Goal: Task Accomplishment & Management: Use online tool/utility

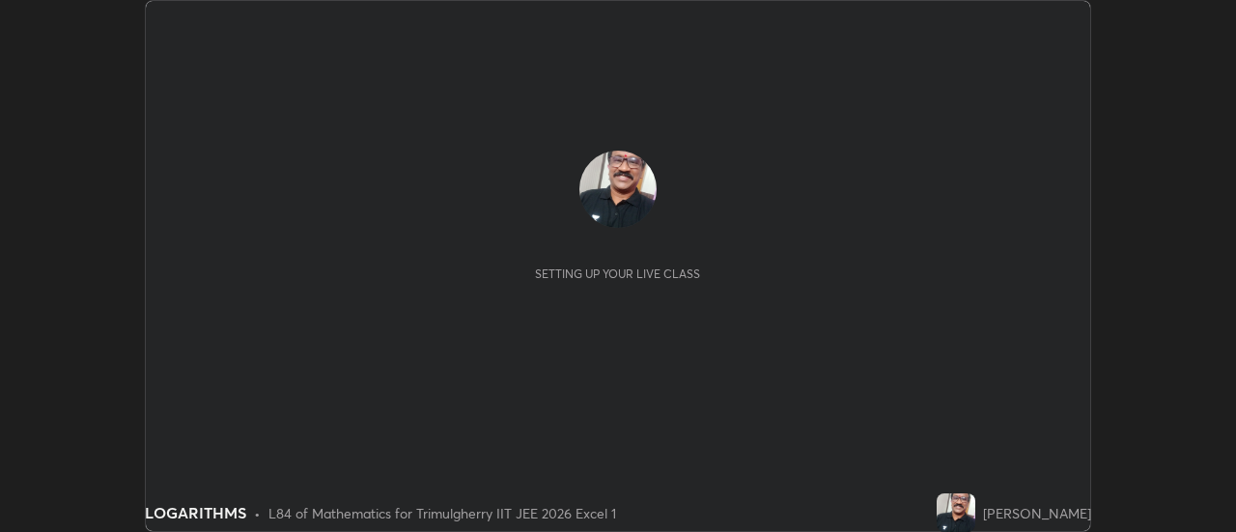
scroll to position [532, 1235]
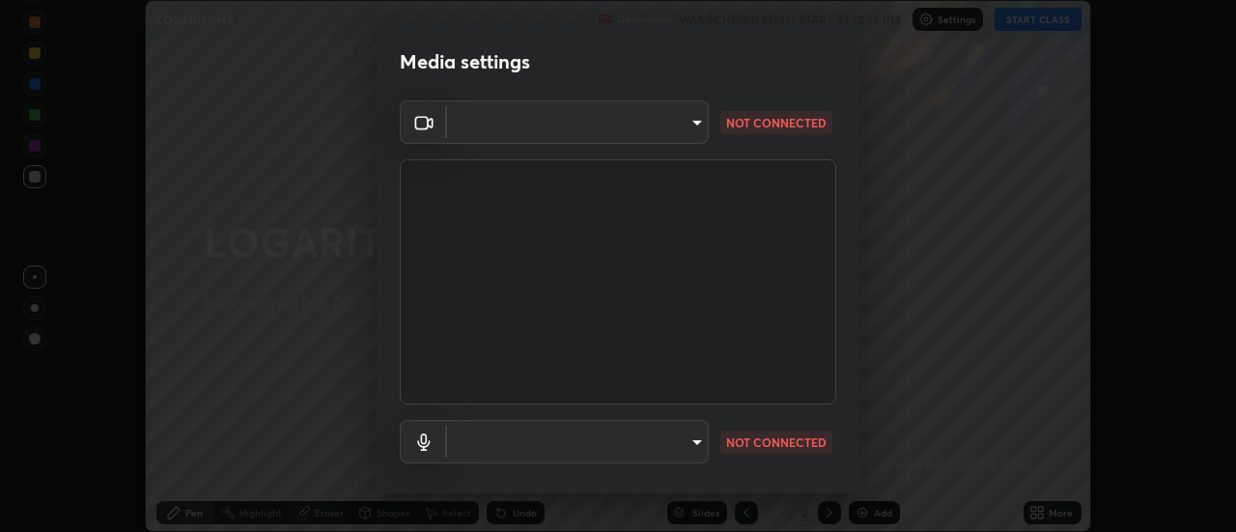
type input "b50b694876d4f0706ae30148b3b90a3fdf9002f266ad76e15257941319d1db32"
type input "default"
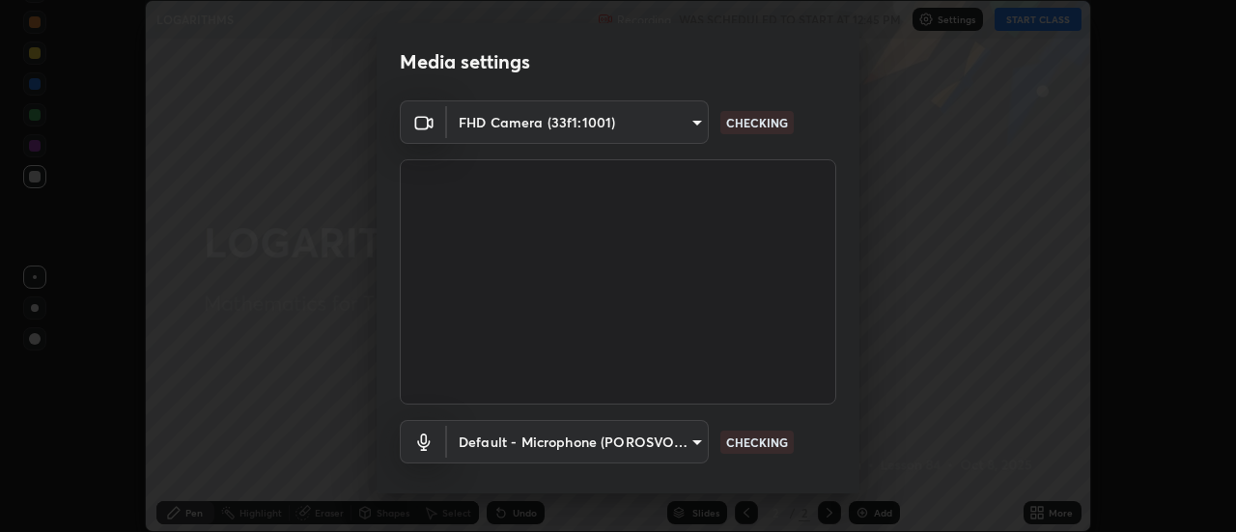
click at [693, 438] on body "Erase all LOGARITHMS Recording WAS SCHEDULED TO START AT 12:45 PM Settings STAR…" at bounding box center [618, 266] width 1236 height 532
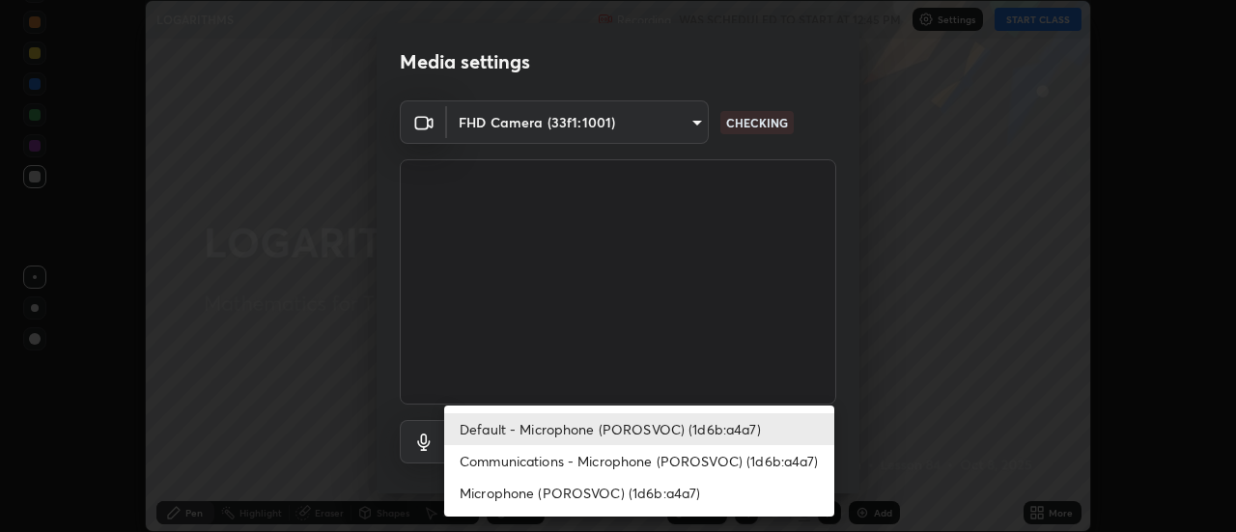
click at [637, 427] on li "Default - Microphone (POROSVOC) (1d6b:a4a7)" at bounding box center [639, 429] width 390 height 32
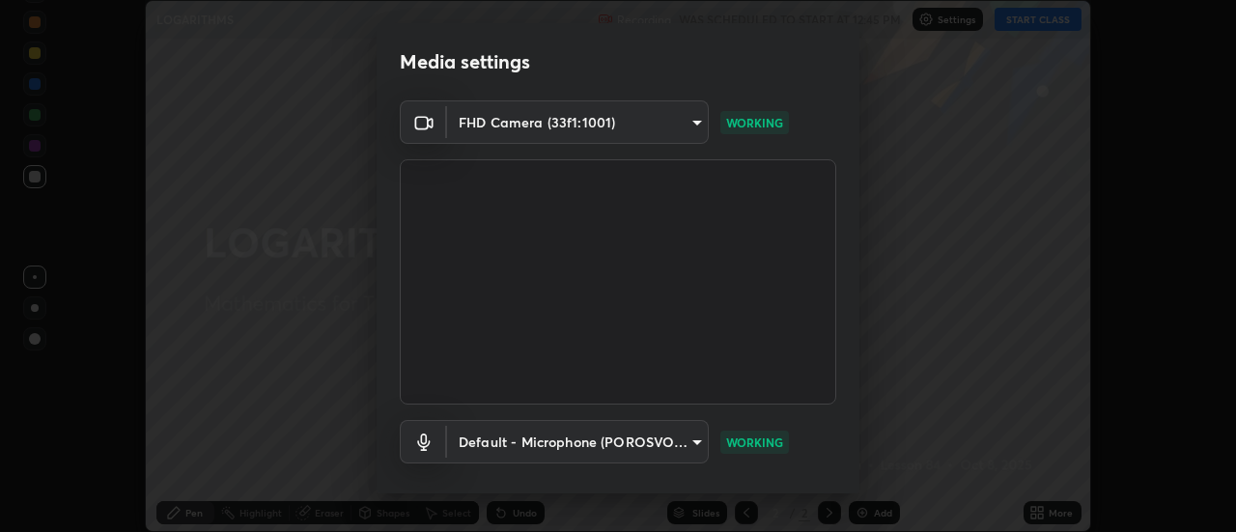
click at [693, 120] on body "Erase all LOGARITHMS Recording WAS SCHEDULED TO START AT 12:45 PM Settings STAR…" at bounding box center [618, 266] width 1236 height 532
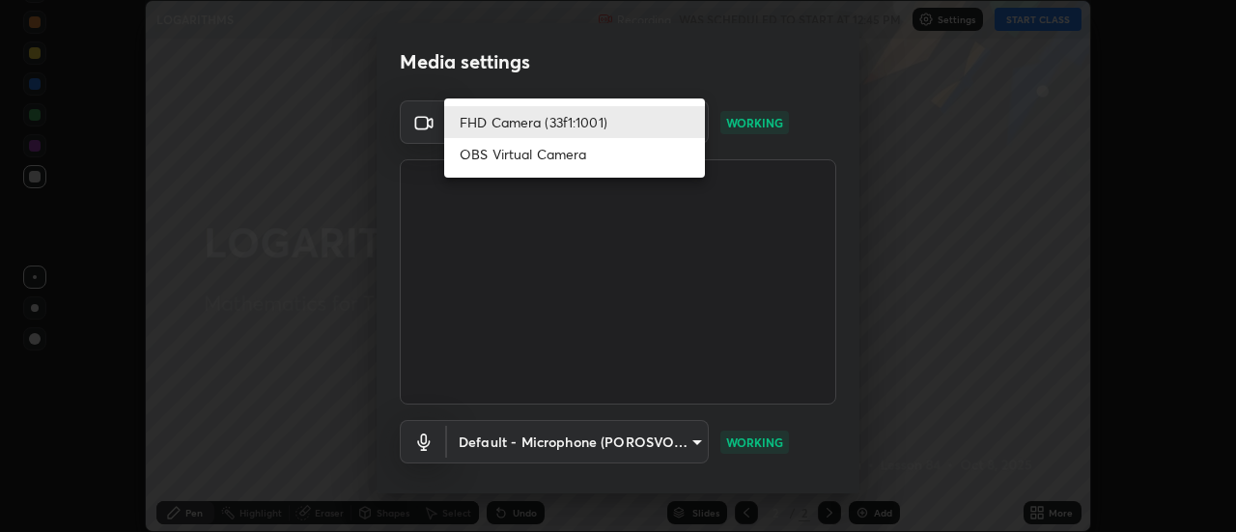
click at [577, 121] on li "FHD Camera (33f1:1001)" at bounding box center [574, 122] width 261 height 32
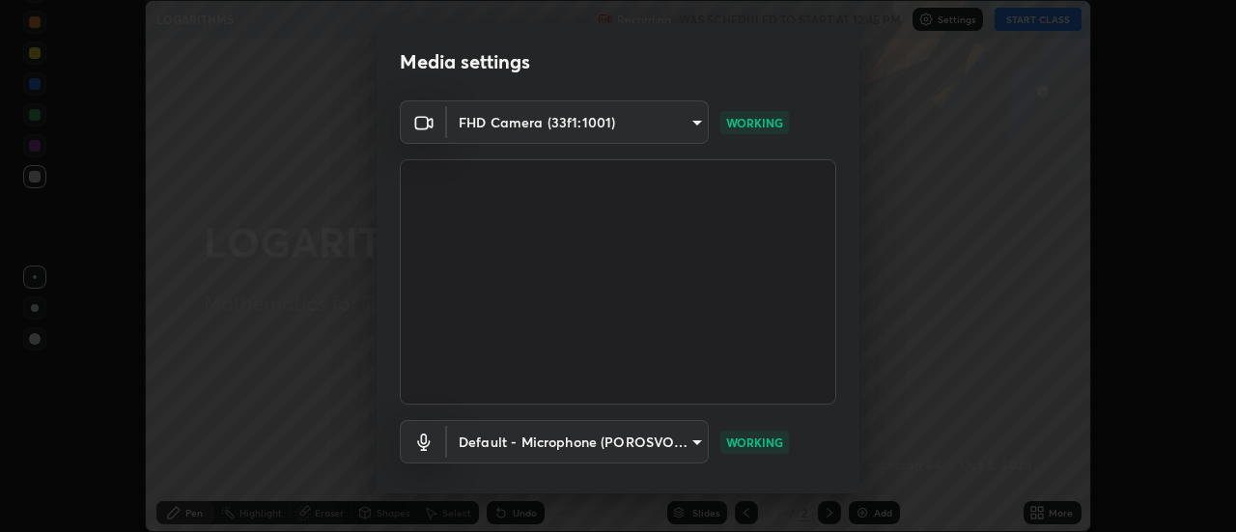
click at [695, 122] on body "Erase all LOGARITHMS Recording WAS SCHEDULED TO START AT 12:45 PM Settings STAR…" at bounding box center [618, 266] width 1236 height 532
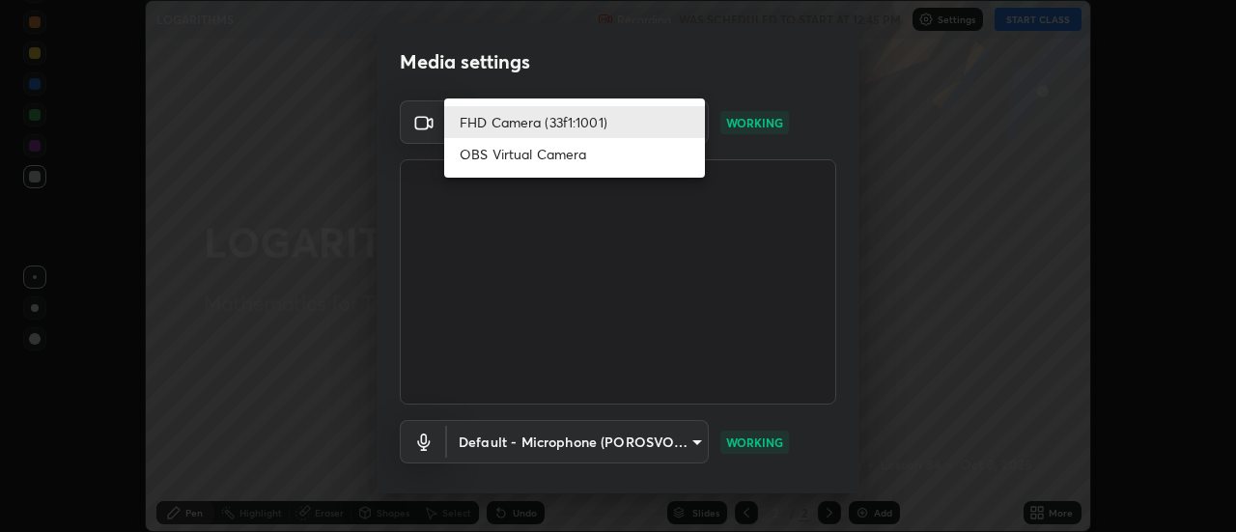
click at [588, 155] on li "OBS Virtual Camera" at bounding box center [574, 154] width 261 height 32
type input "18f5dc466d8ab69c893b5bf7e2e9f7cb9ac61acbc9fdd34eaa57265c282cb34e"
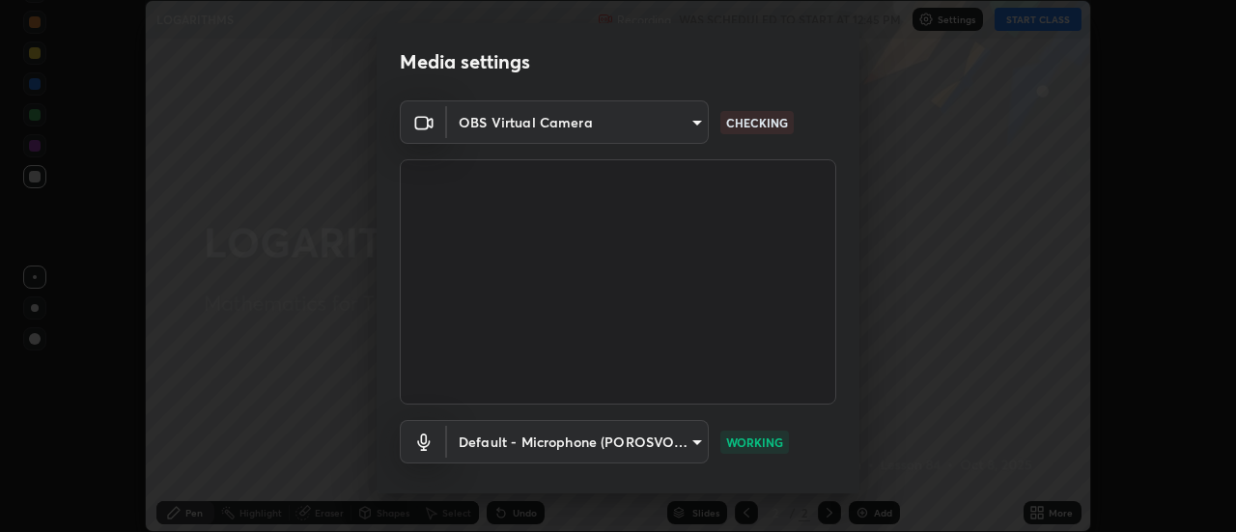
scroll to position [101, 0]
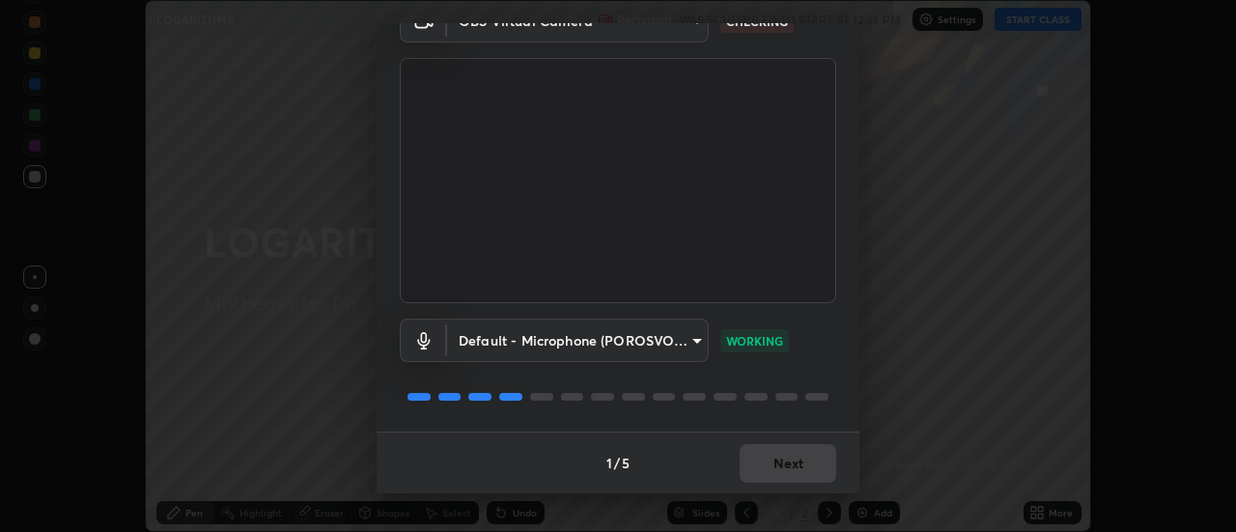
click at [797, 469] on div "1 / 5 Next" at bounding box center [618, 463] width 483 height 62
click at [779, 454] on button "Next" at bounding box center [788, 463] width 97 height 39
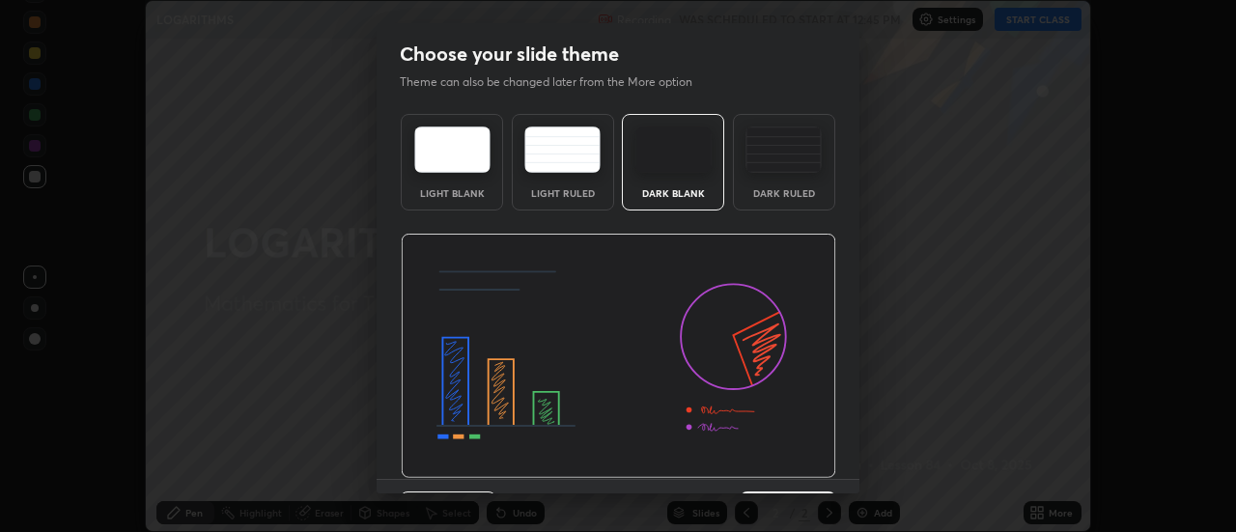
scroll to position [47, 0]
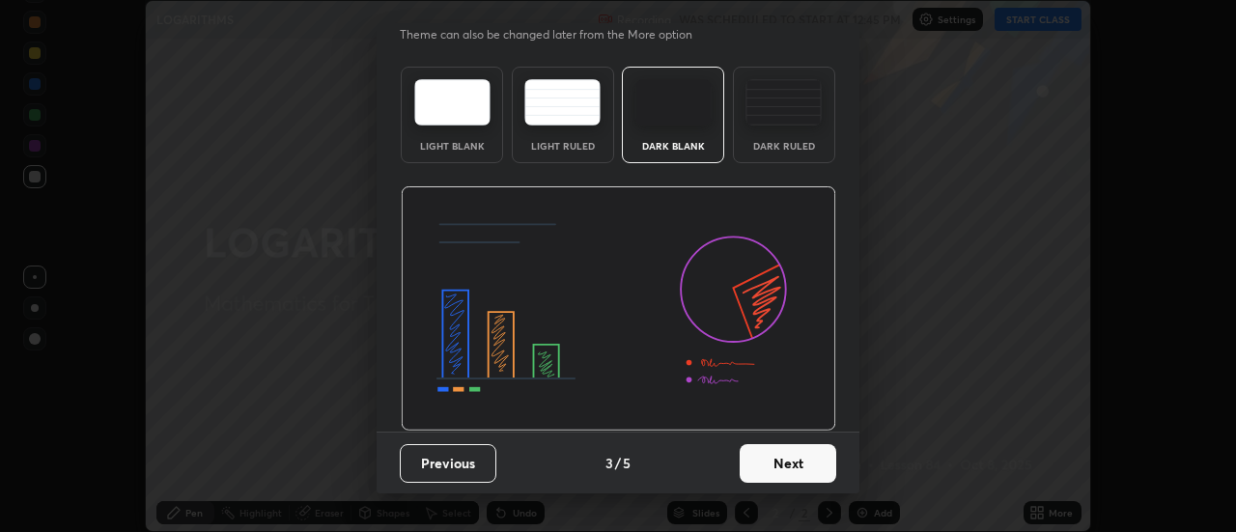
click at [797, 468] on button "Next" at bounding box center [788, 463] width 97 height 39
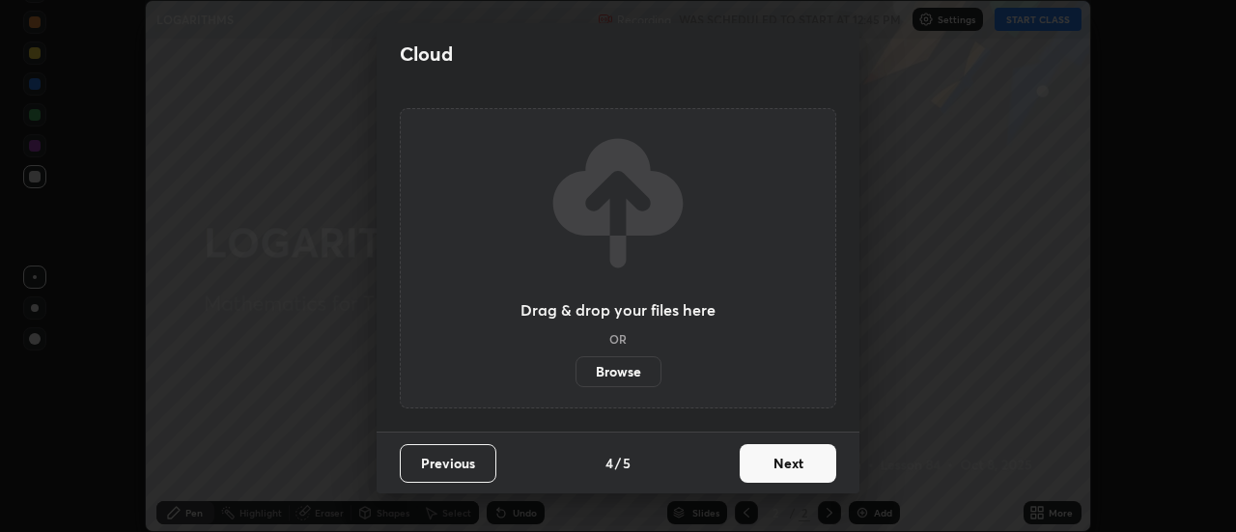
click at [805, 466] on button "Next" at bounding box center [788, 463] width 97 height 39
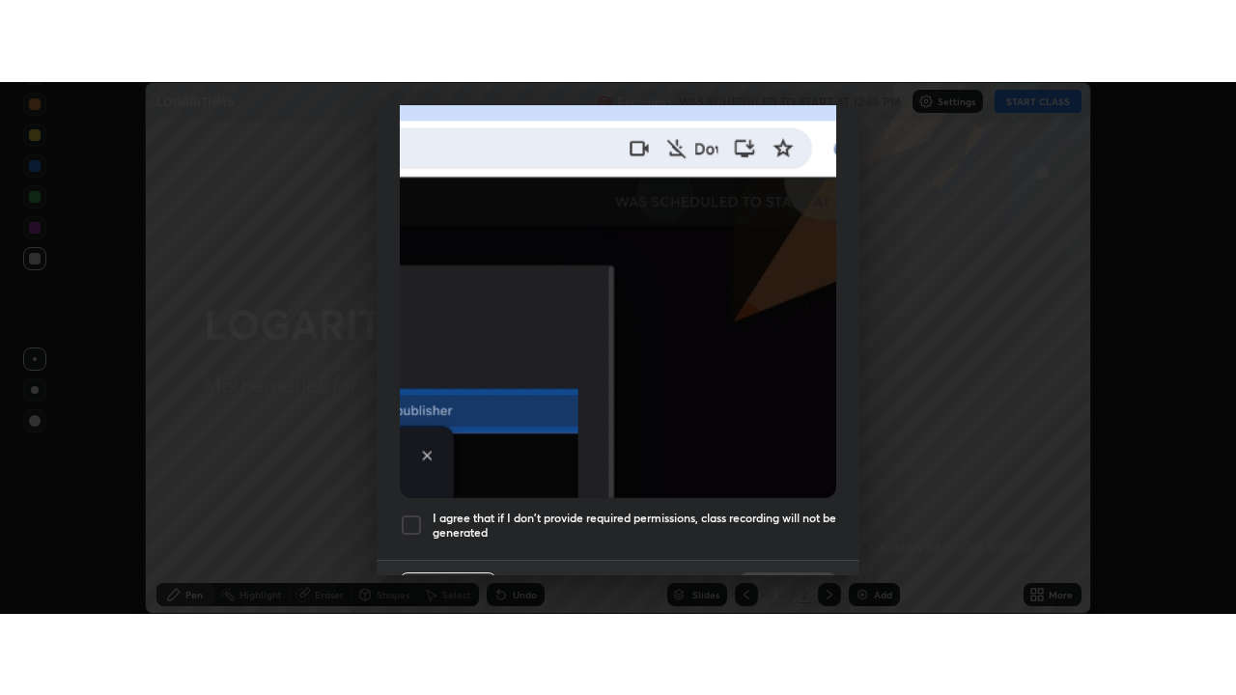
scroll to position [482, 0]
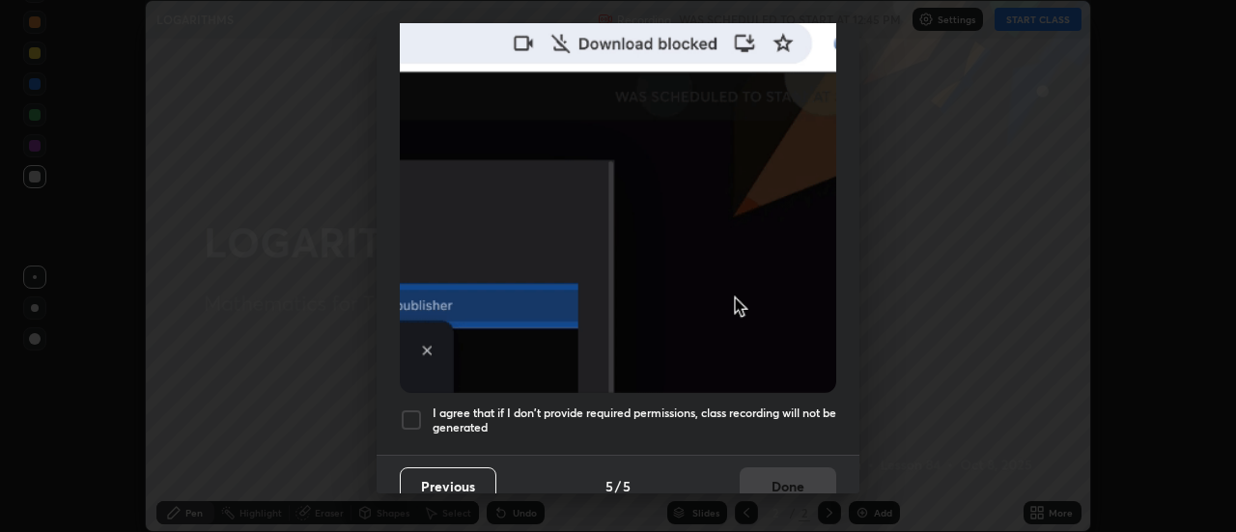
click at [411, 410] on div at bounding box center [411, 420] width 23 height 23
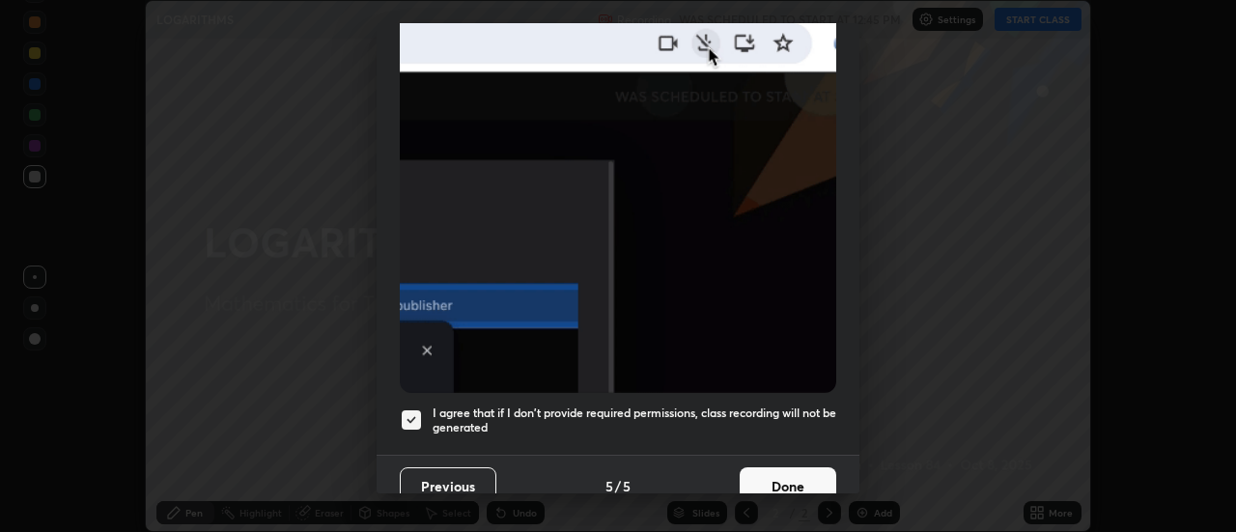
click at [797, 477] on button "Done" at bounding box center [788, 486] width 97 height 39
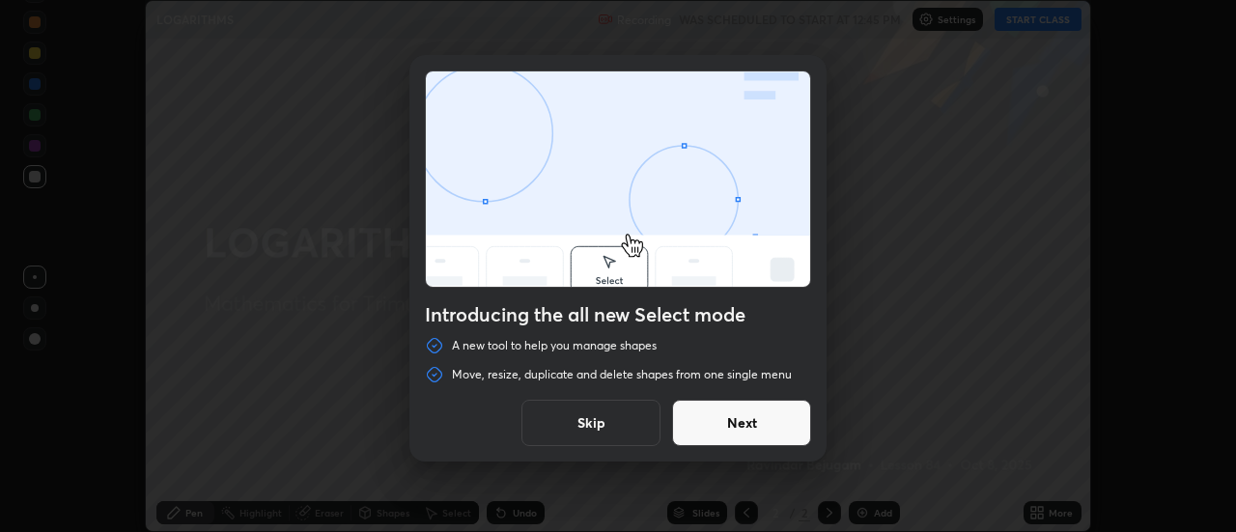
click at [601, 424] on button "Skip" at bounding box center [591, 423] width 139 height 46
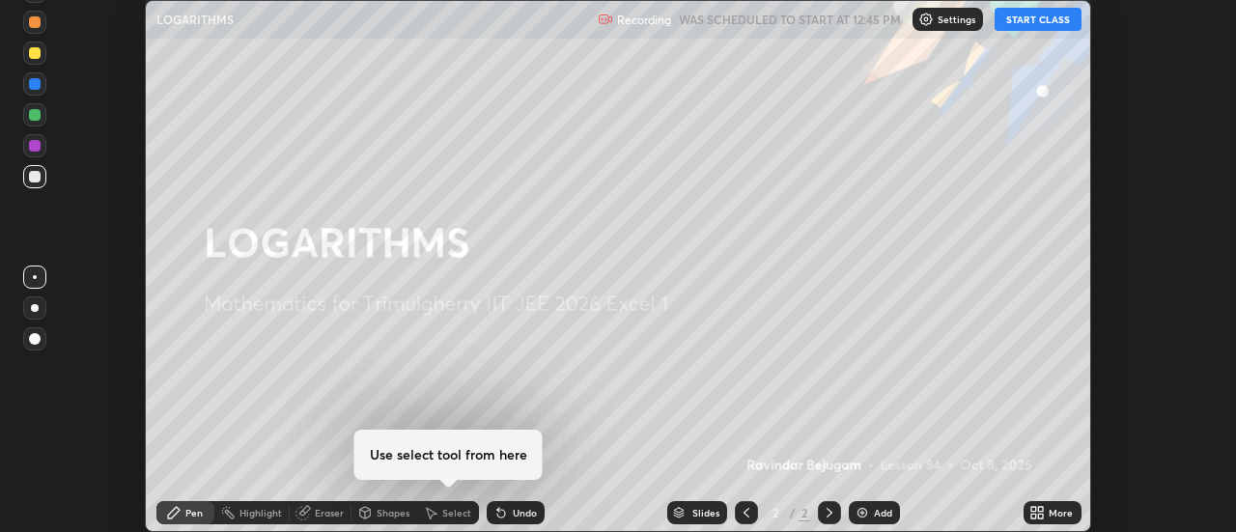
click at [1036, 19] on button "START CLASS" at bounding box center [1038, 19] width 87 height 23
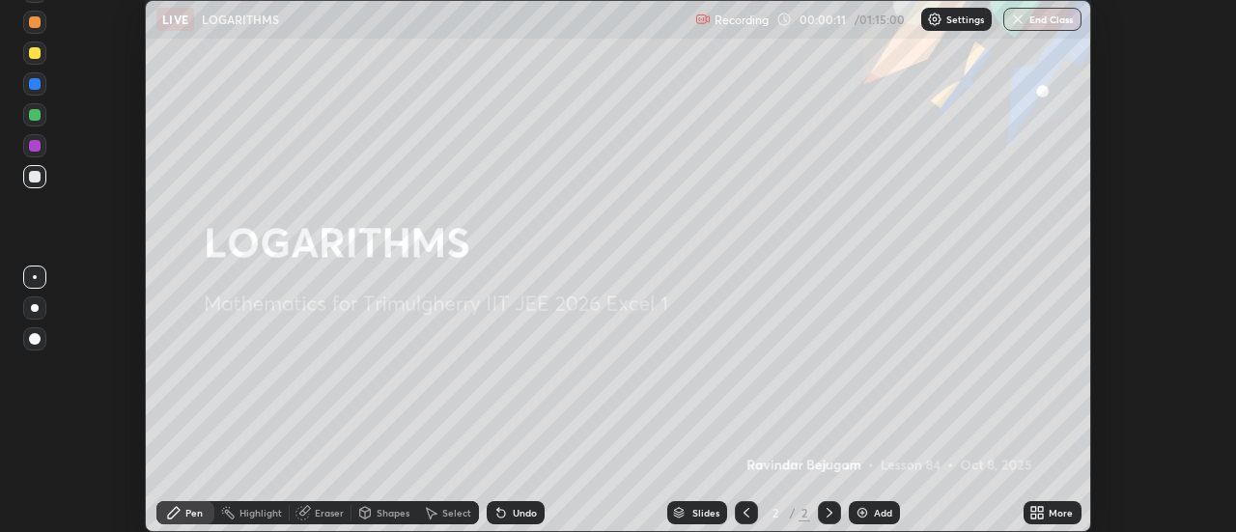
click at [879, 510] on div "Add" at bounding box center [883, 513] width 18 height 10
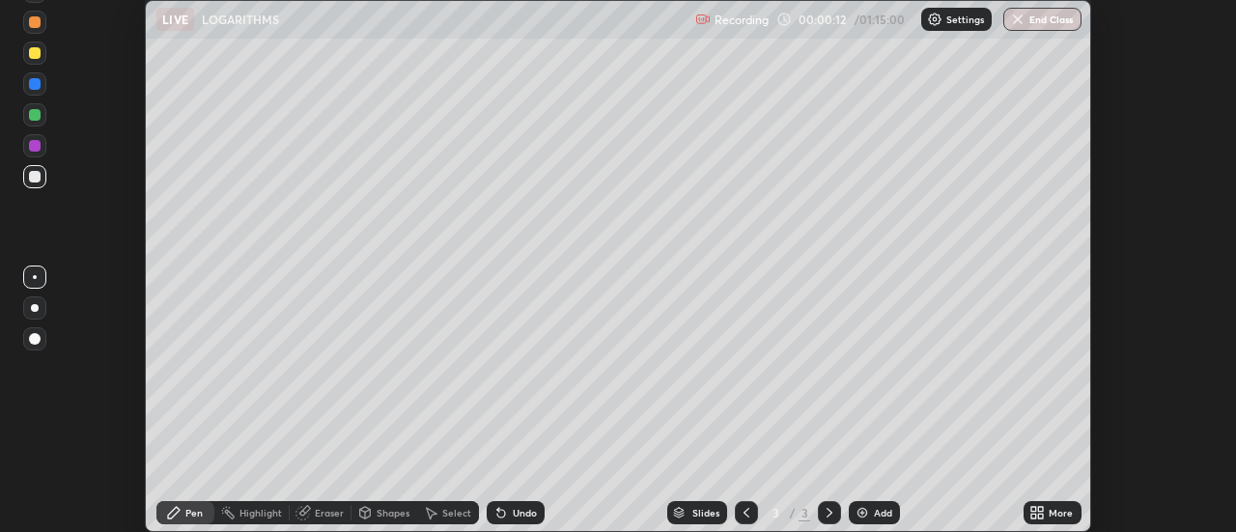
click at [1041, 511] on icon at bounding box center [1041, 509] width 5 height 5
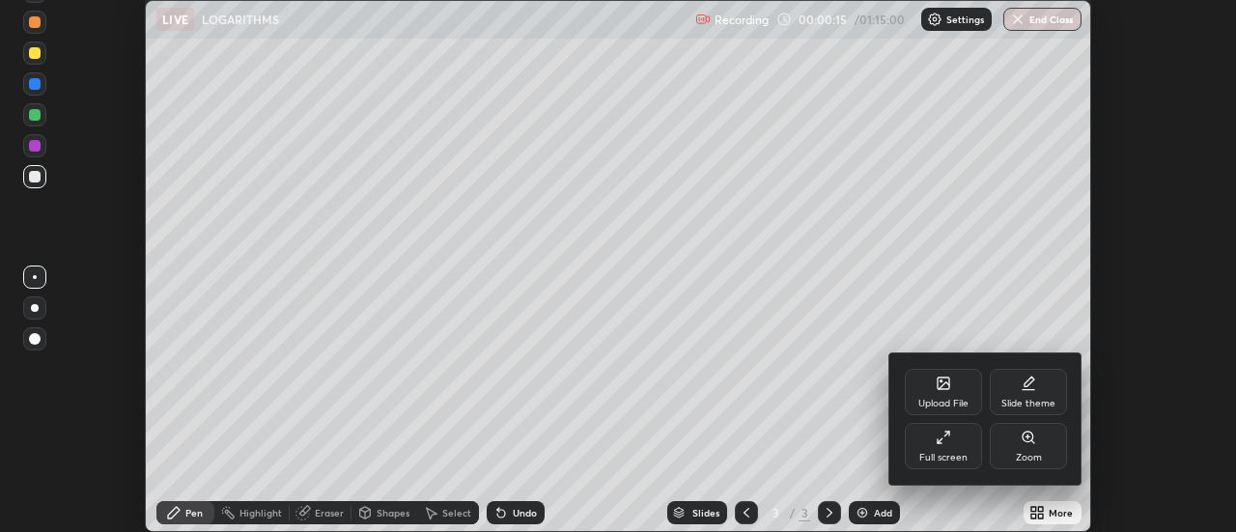
click at [859, 370] on div at bounding box center [618, 266] width 1236 height 532
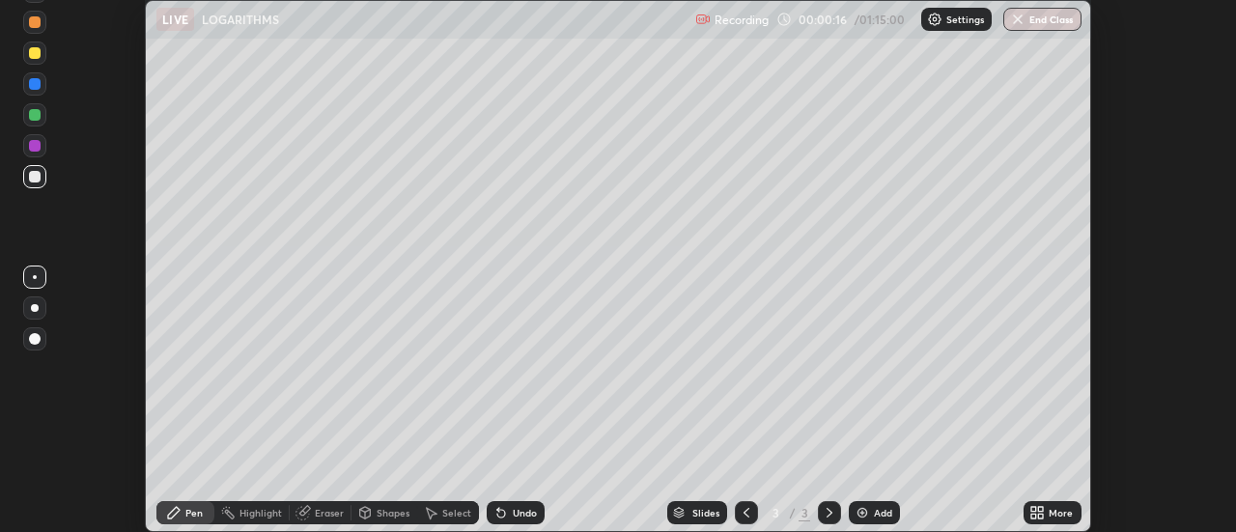
click at [1058, 517] on div "More" at bounding box center [1061, 513] width 24 height 10
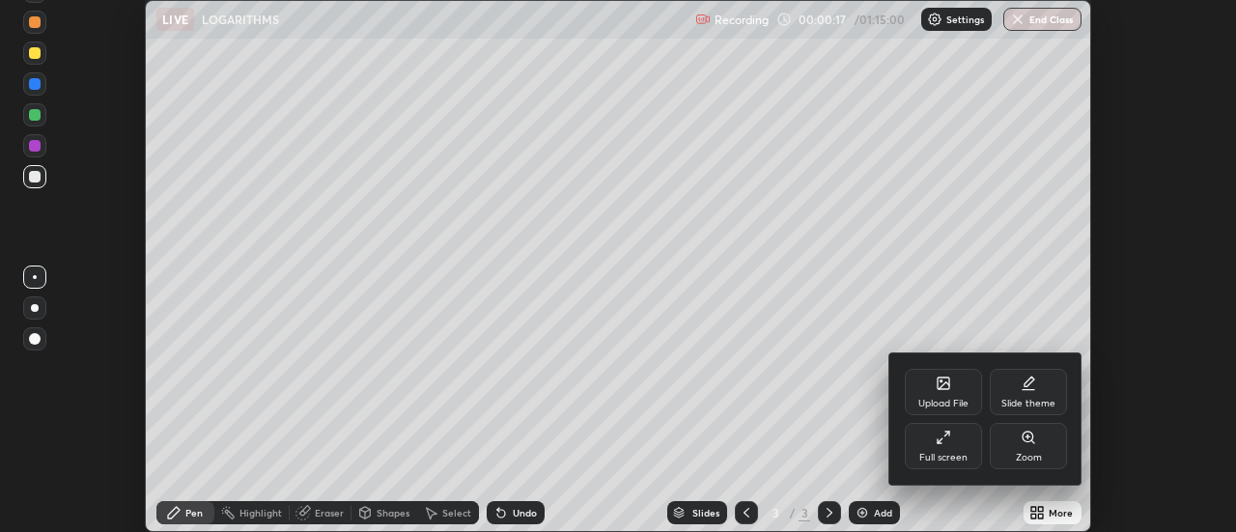
click at [948, 449] on div "Full screen" at bounding box center [943, 446] width 77 height 46
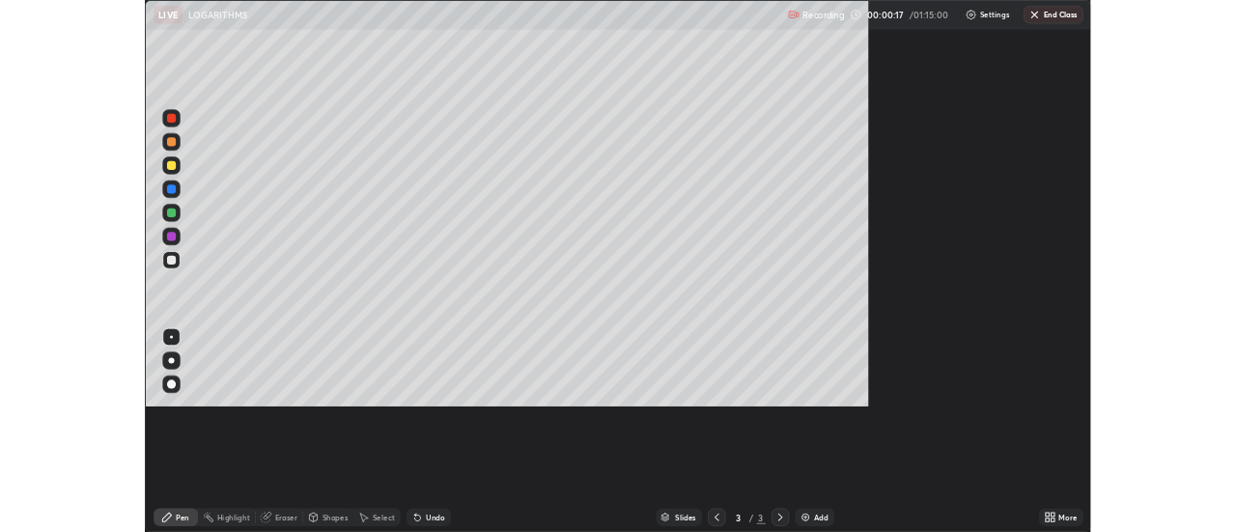
scroll to position [695, 1236]
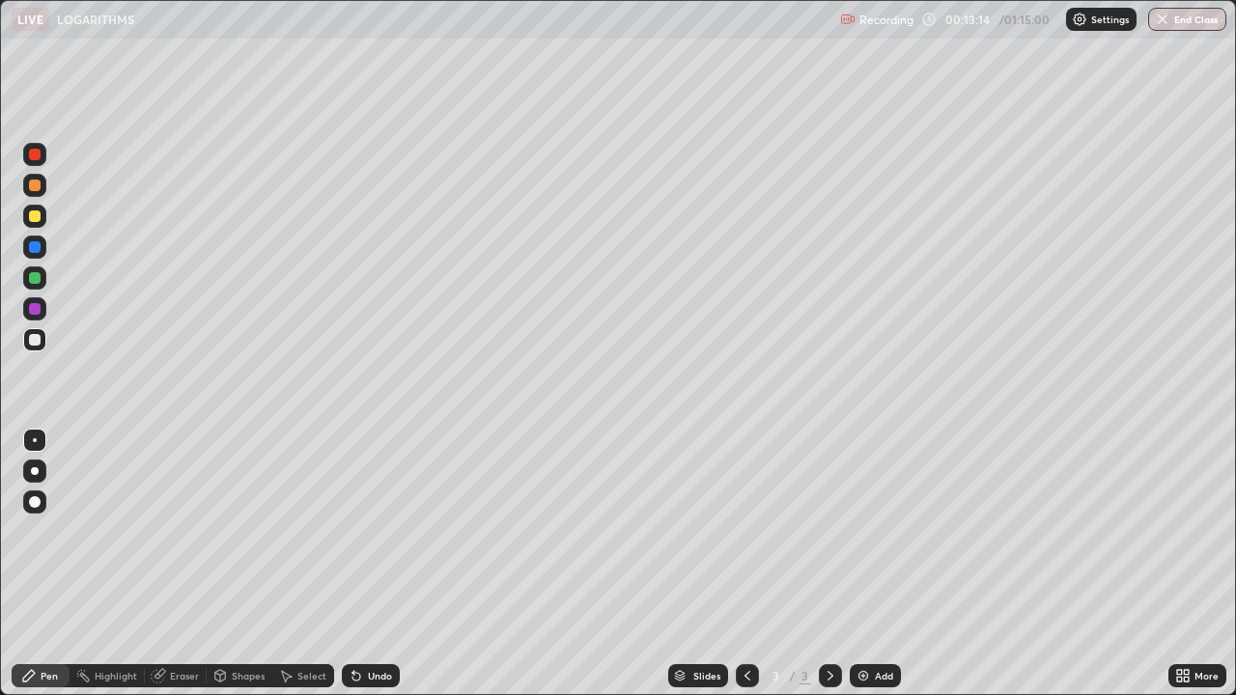
click at [858, 531] on img at bounding box center [863, 675] width 15 height 15
click at [40, 311] on div at bounding box center [35, 309] width 12 height 12
click at [39, 344] on div at bounding box center [35, 340] width 12 height 12
click at [892, 531] on div "Add" at bounding box center [875, 676] width 51 height 23
click at [173, 531] on div "Eraser" at bounding box center [184, 676] width 29 height 10
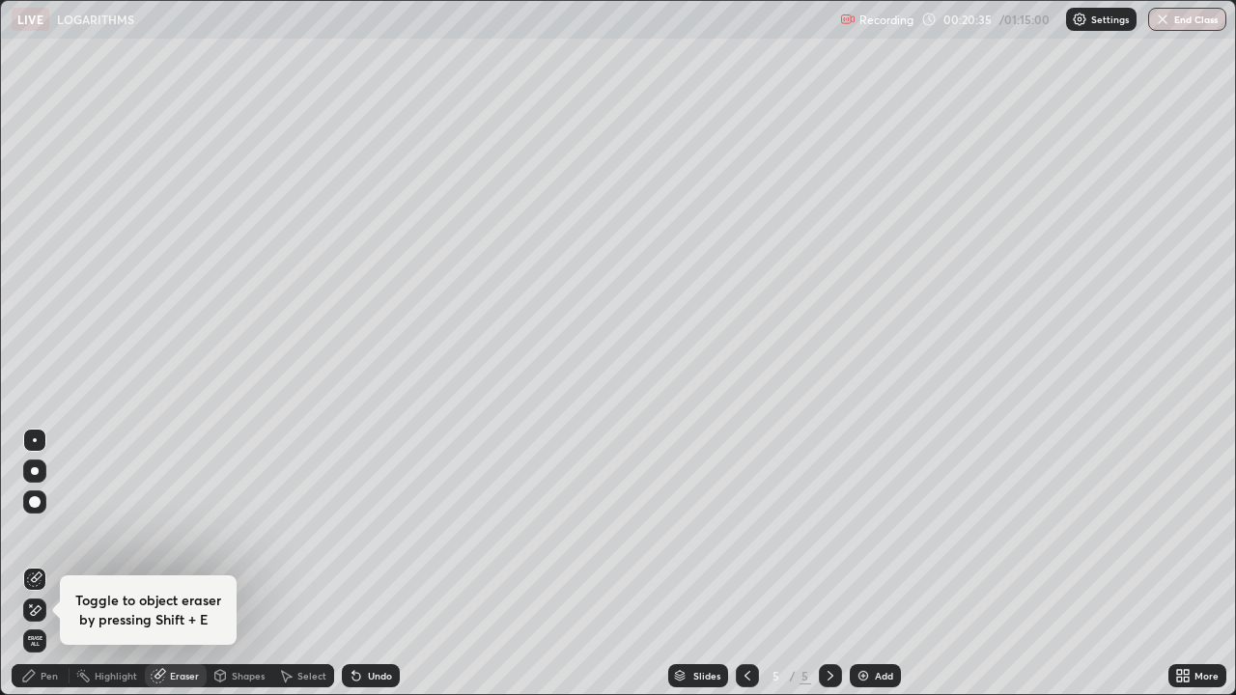
click at [47, 531] on div "Pen" at bounding box center [49, 676] width 17 height 10
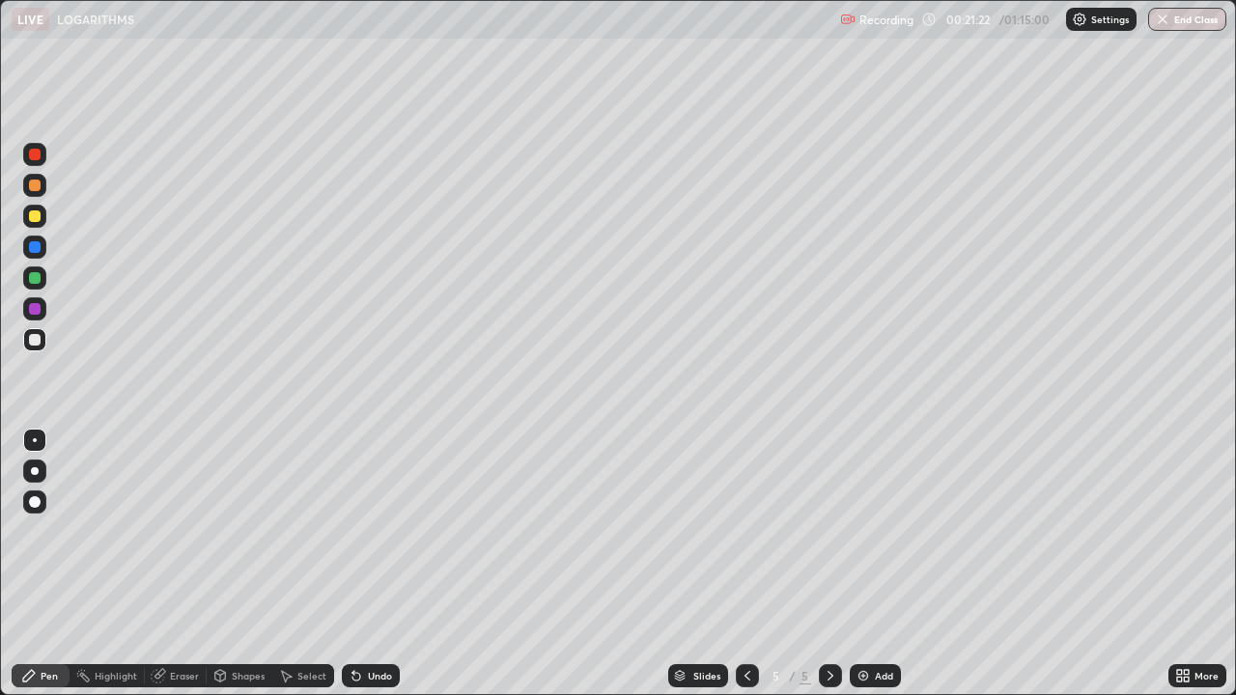
click at [42, 311] on div at bounding box center [34, 308] width 23 height 23
click at [33, 348] on div at bounding box center [34, 339] width 23 height 23
click at [177, 531] on div "Eraser" at bounding box center [184, 676] width 29 height 10
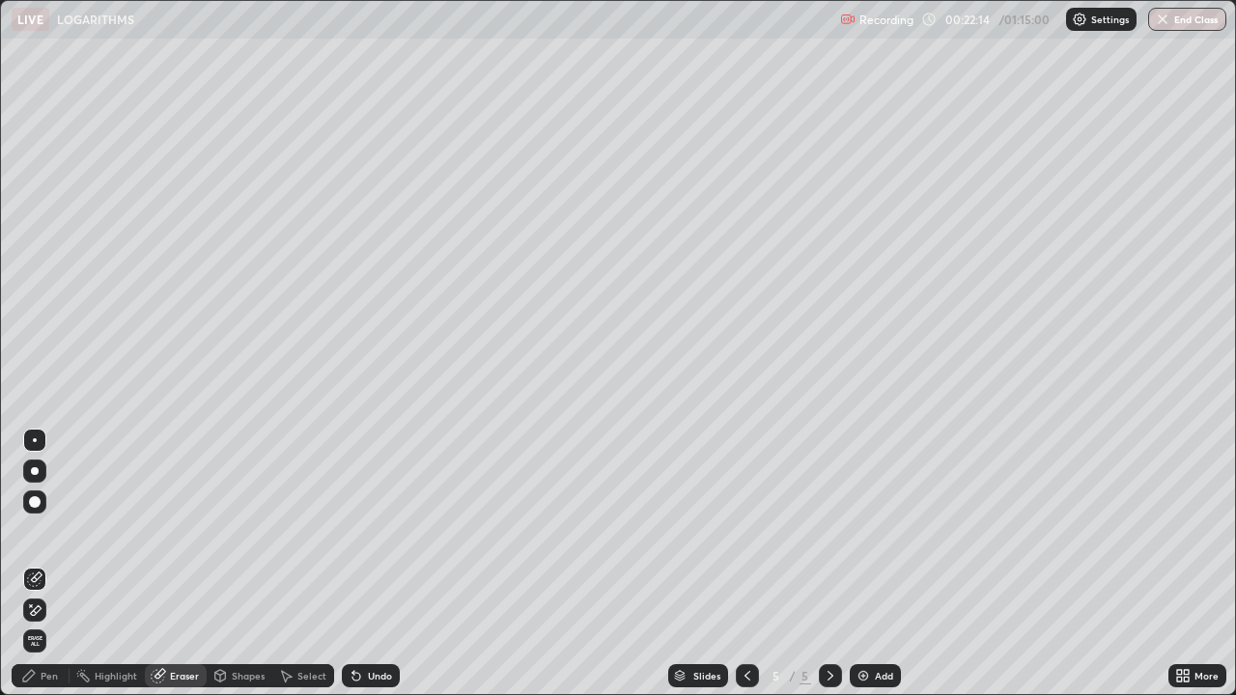
click at [48, 531] on div "Pen" at bounding box center [41, 676] width 58 height 23
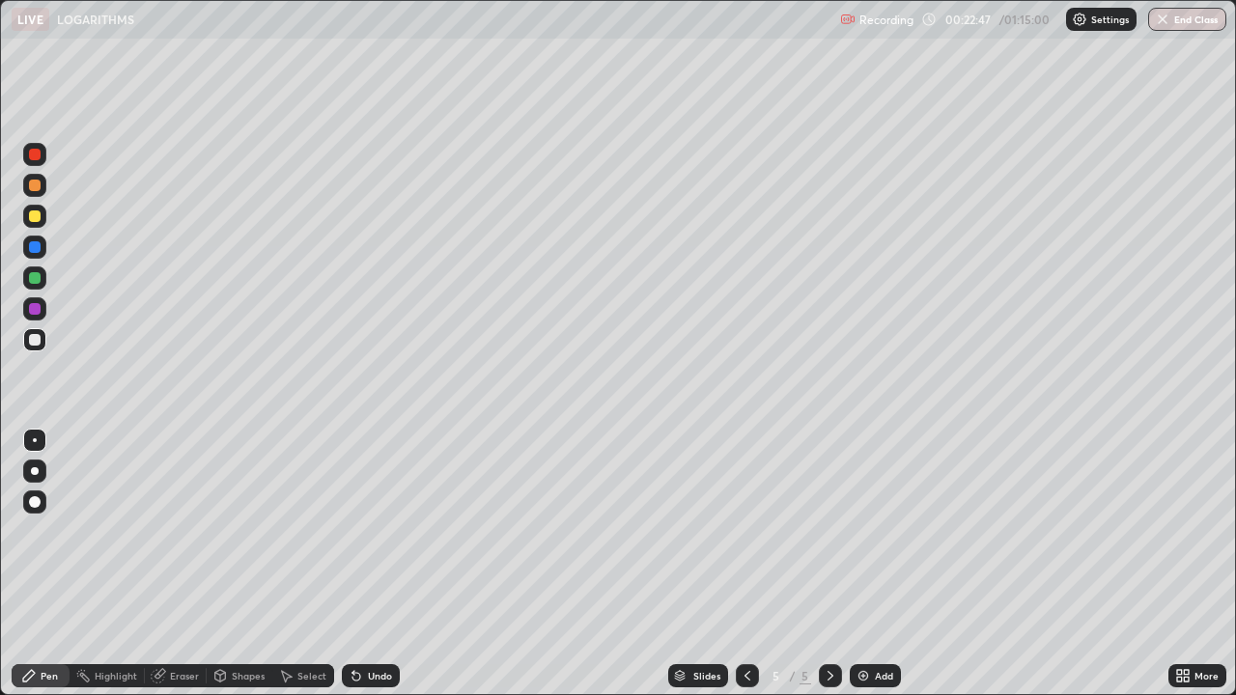
click at [2, 17] on div "LIVE LOGARITHMS Recording 00:22:47 / 01:15:00 Settings End Class" at bounding box center [618, 19] width 1236 height 39
click at [380, 531] on div "Undo" at bounding box center [380, 676] width 24 height 10
click at [377, 531] on div "Undo" at bounding box center [371, 676] width 58 height 23
click at [35, 310] on div at bounding box center [35, 309] width 12 height 12
click at [867, 531] on img at bounding box center [863, 675] width 15 height 15
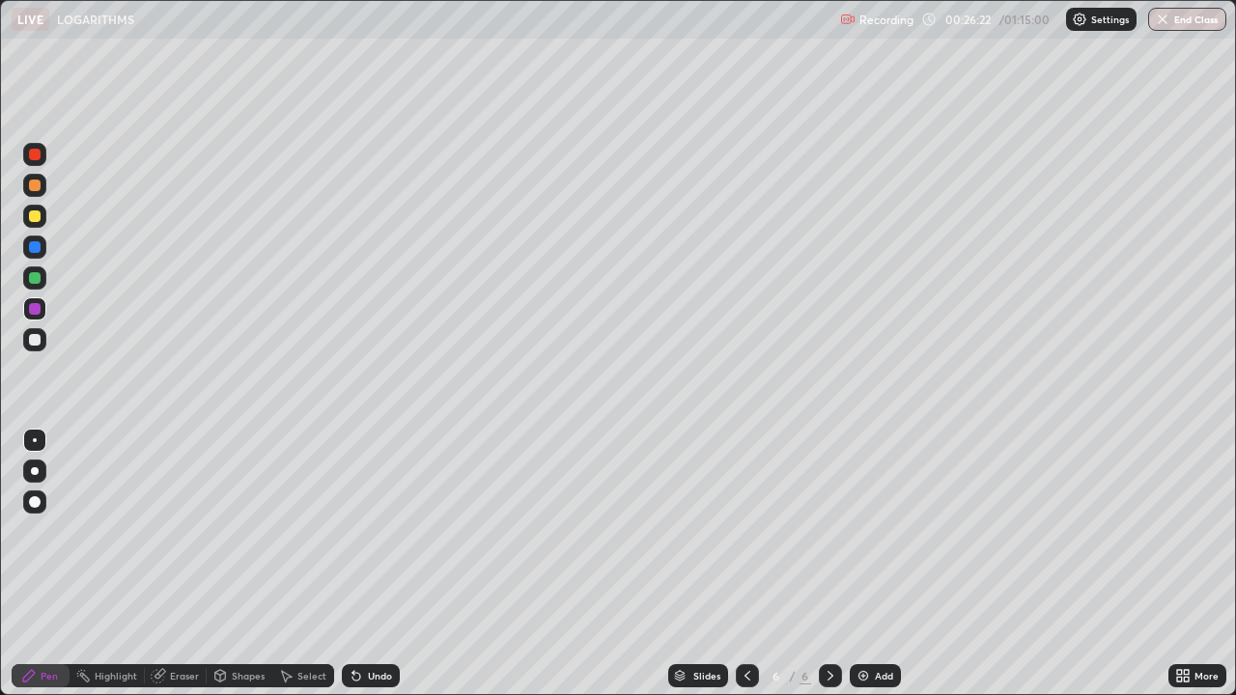
click at [35, 341] on div at bounding box center [35, 340] width 12 height 12
click at [48, 306] on div at bounding box center [34, 309] width 31 height 31
click at [42, 342] on div at bounding box center [34, 339] width 23 height 23
click at [368, 531] on div "Undo" at bounding box center [380, 676] width 24 height 10
click at [32, 308] on div at bounding box center [35, 309] width 12 height 12
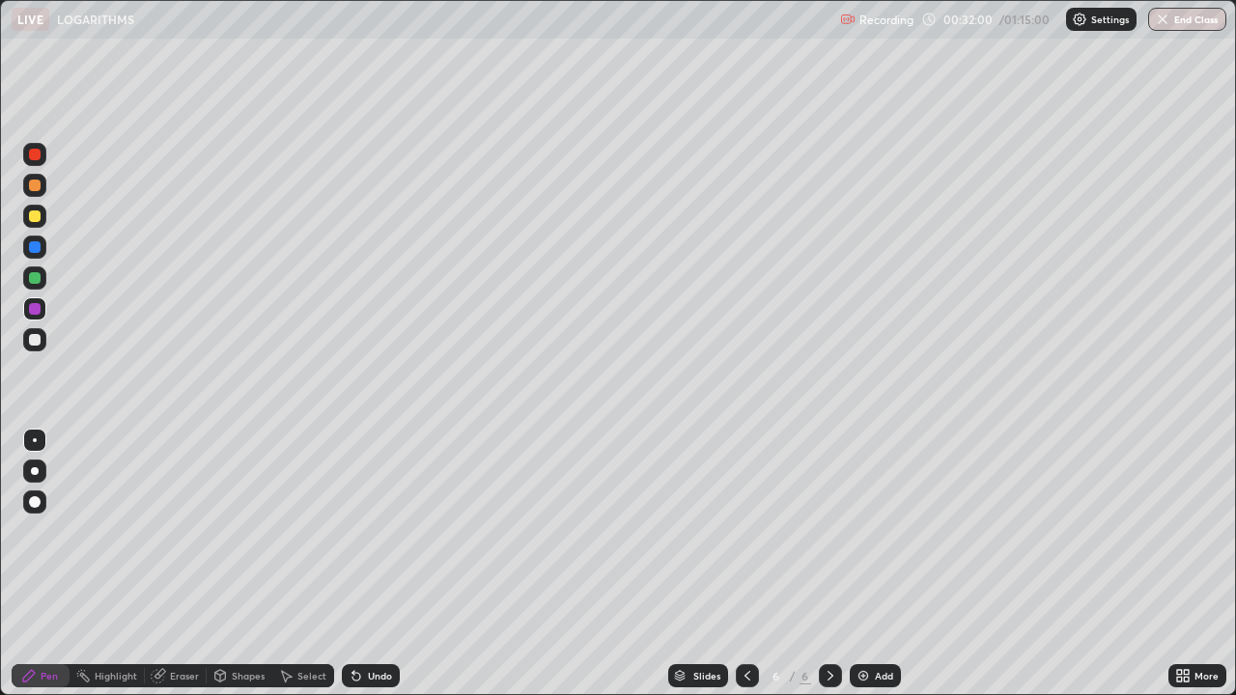
click at [863, 531] on img at bounding box center [863, 675] width 15 height 15
click at [37, 343] on div at bounding box center [35, 340] width 12 height 12
click at [34, 311] on div at bounding box center [35, 309] width 12 height 12
click at [38, 343] on div at bounding box center [35, 340] width 12 height 12
click at [40, 311] on div at bounding box center [35, 309] width 12 height 12
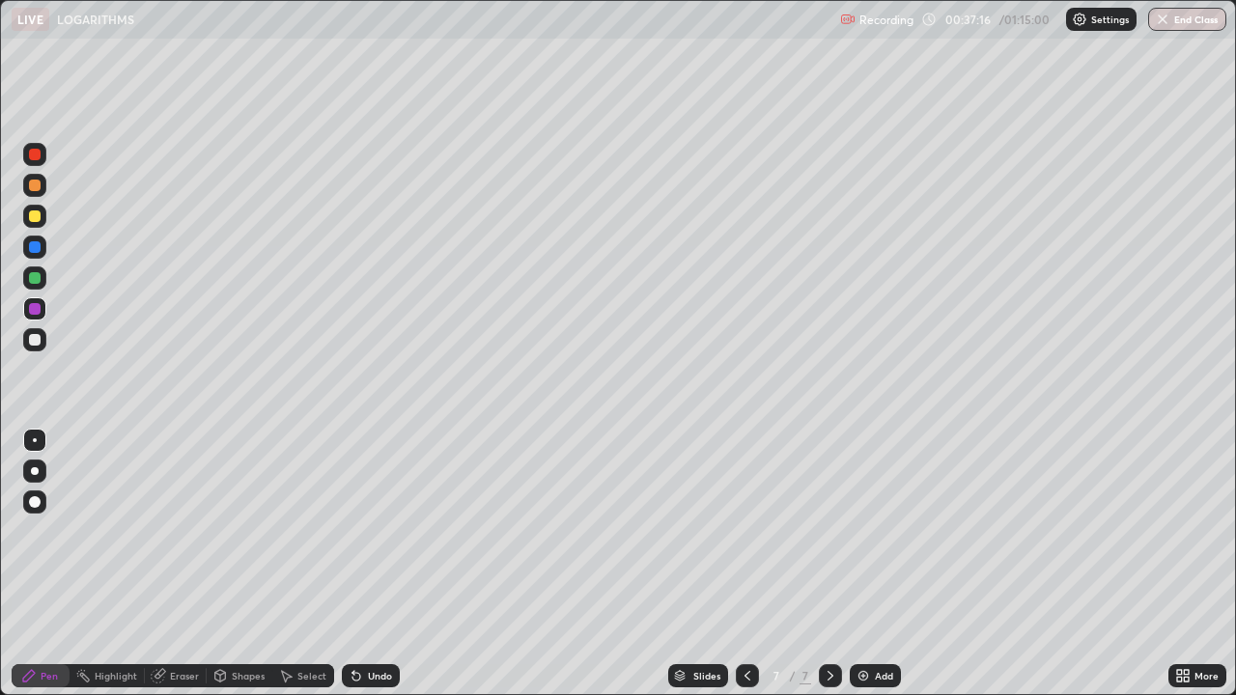
click at [42, 337] on div at bounding box center [34, 339] width 23 height 23
click at [33, 306] on div at bounding box center [35, 309] width 12 height 12
click at [40, 336] on div at bounding box center [35, 340] width 12 height 12
click at [34, 244] on div at bounding box center [35, 247] width 12 height 12
click at [180, 531] on div "Eraser" at bounding box center [184, 676] width 29 height 10
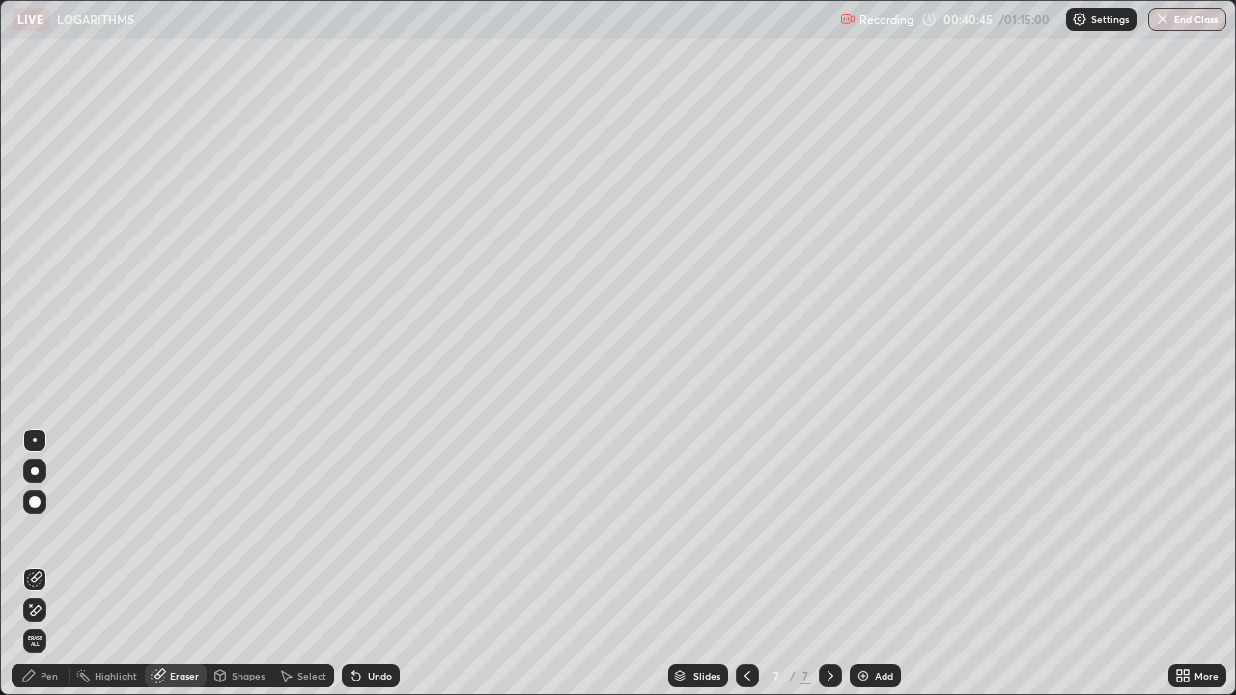
click at [43, 531] on div "Pen" at bounding box center [41, 676] width 58 height 23
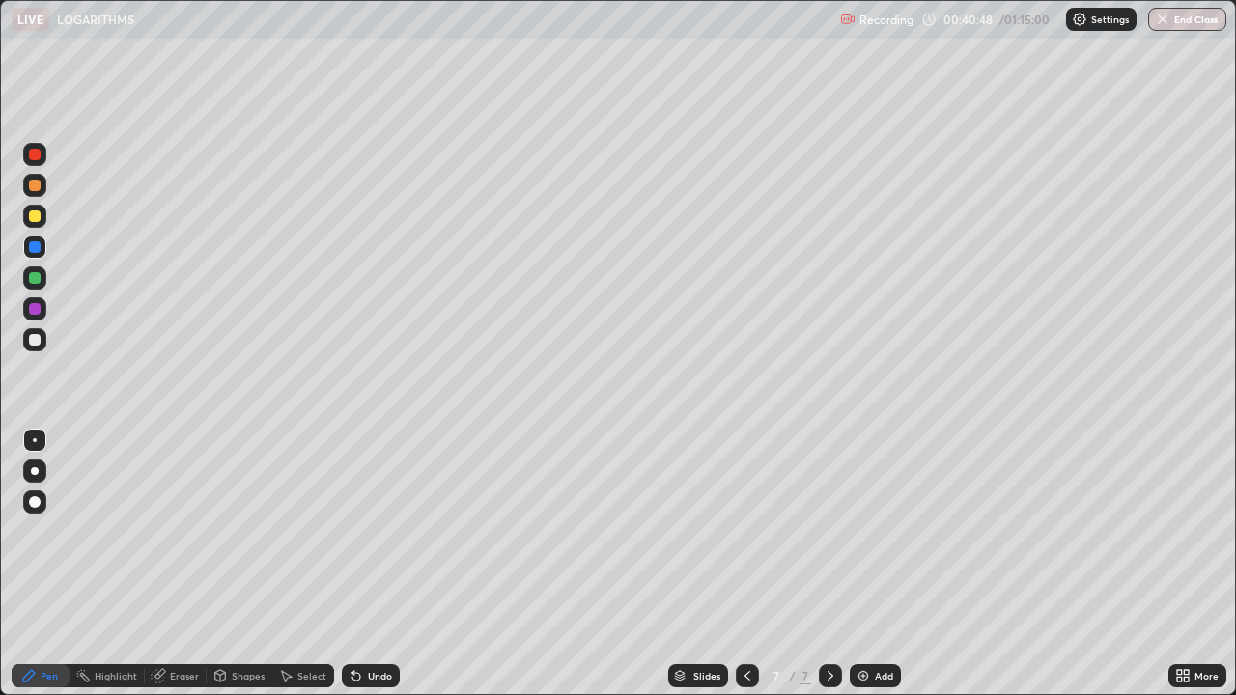
click at [44, 345] on div at bounding box center [34, 339] width 23 height 23
click at [875, 531] on div "Add" at bounding box center [884, 676] width 18 height 10
click at [176, 531] on div "Eraser" at bounding box center [184, 676] width 29 height 10
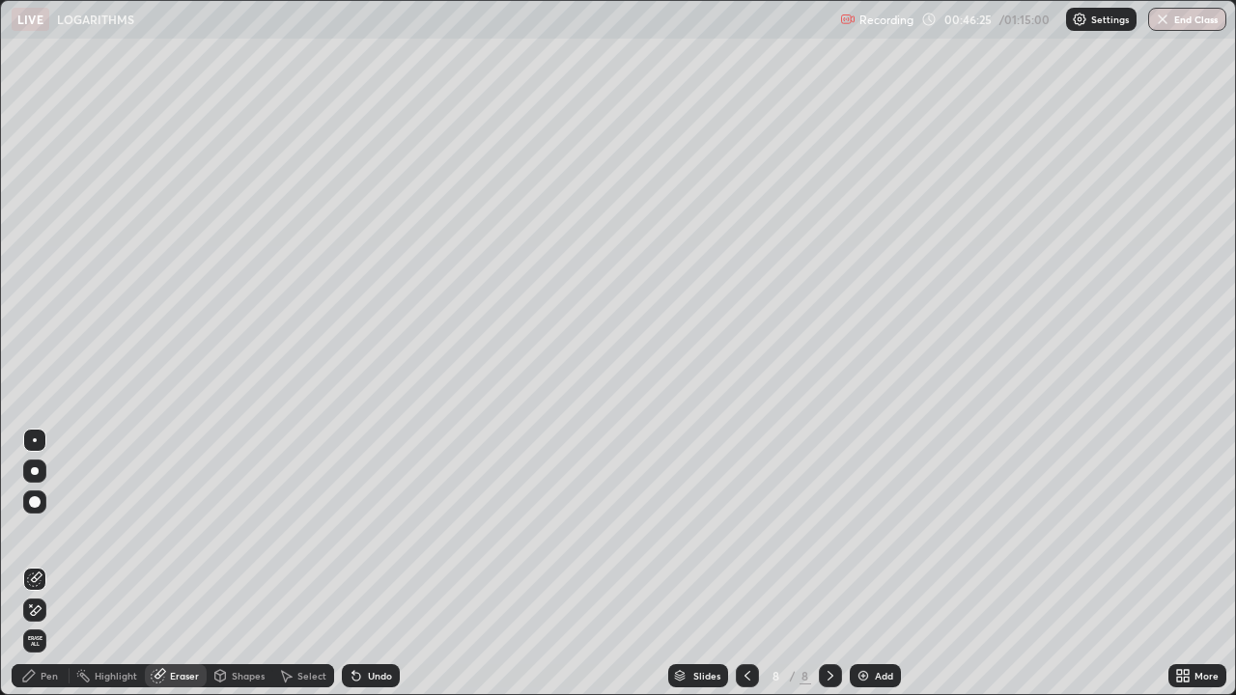
click at [49, 531] on div "Pen" at bounding box center [49, 676] width 17 height 10
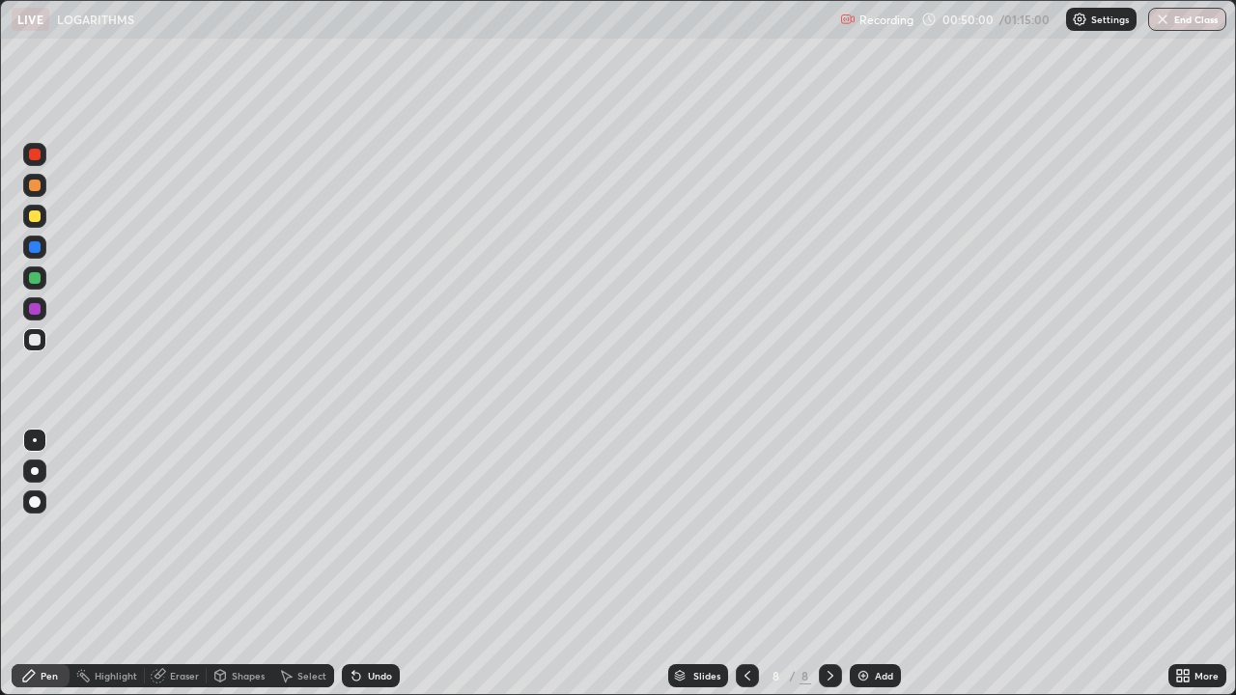
click at [183, 531] on div "Eraser" at bounding box center [184, 676] width 29 height 10
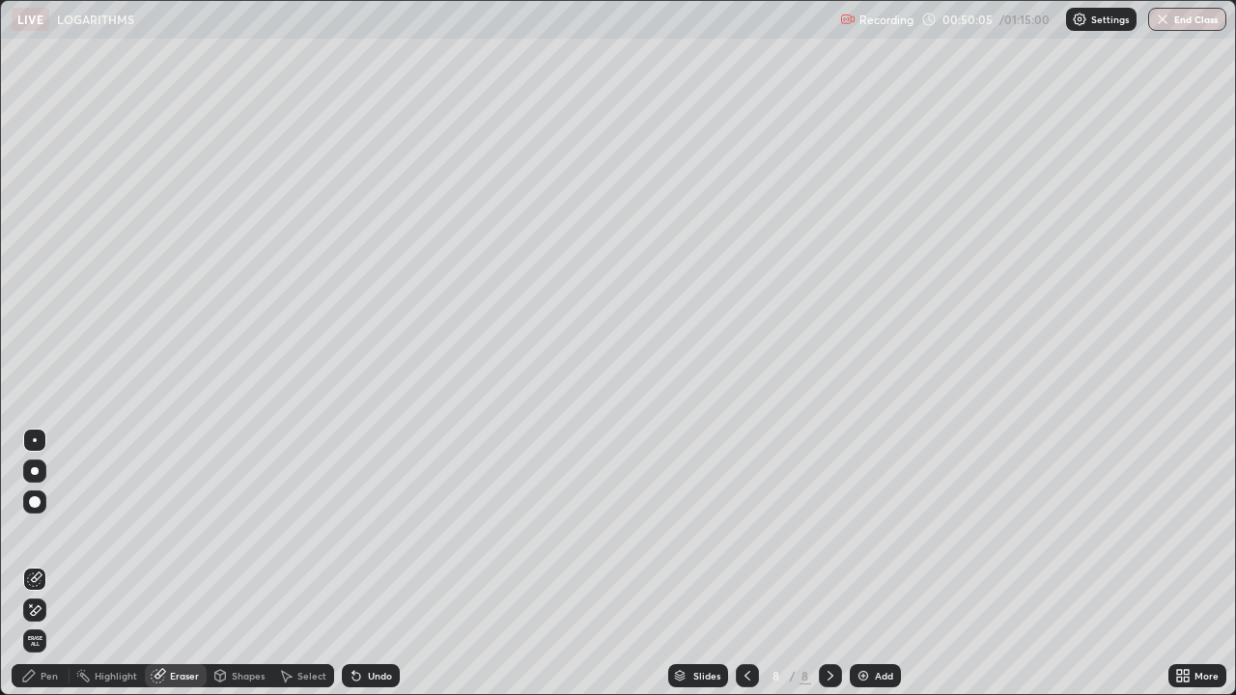
click at [52, 531] on div "Pen" at bounding box center [49, 676] width 17 height 10
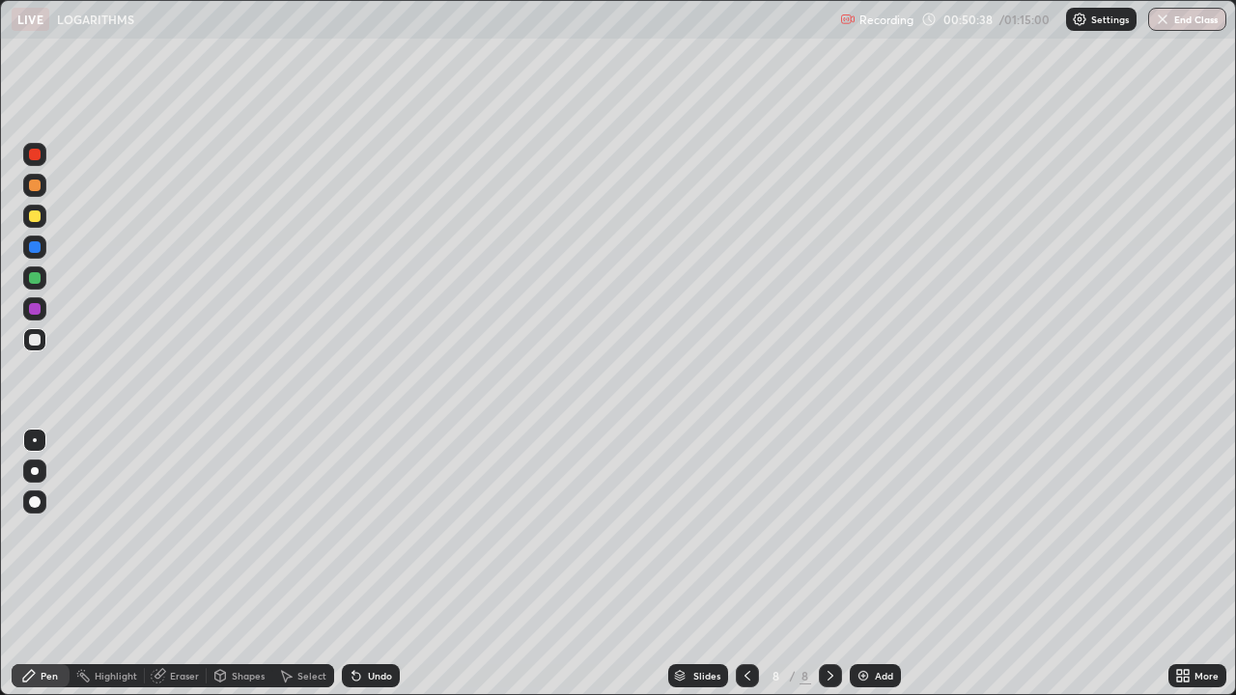
click at [184, 531] on div "Eraser" at bounding box center [184, 676] width 29 height 10
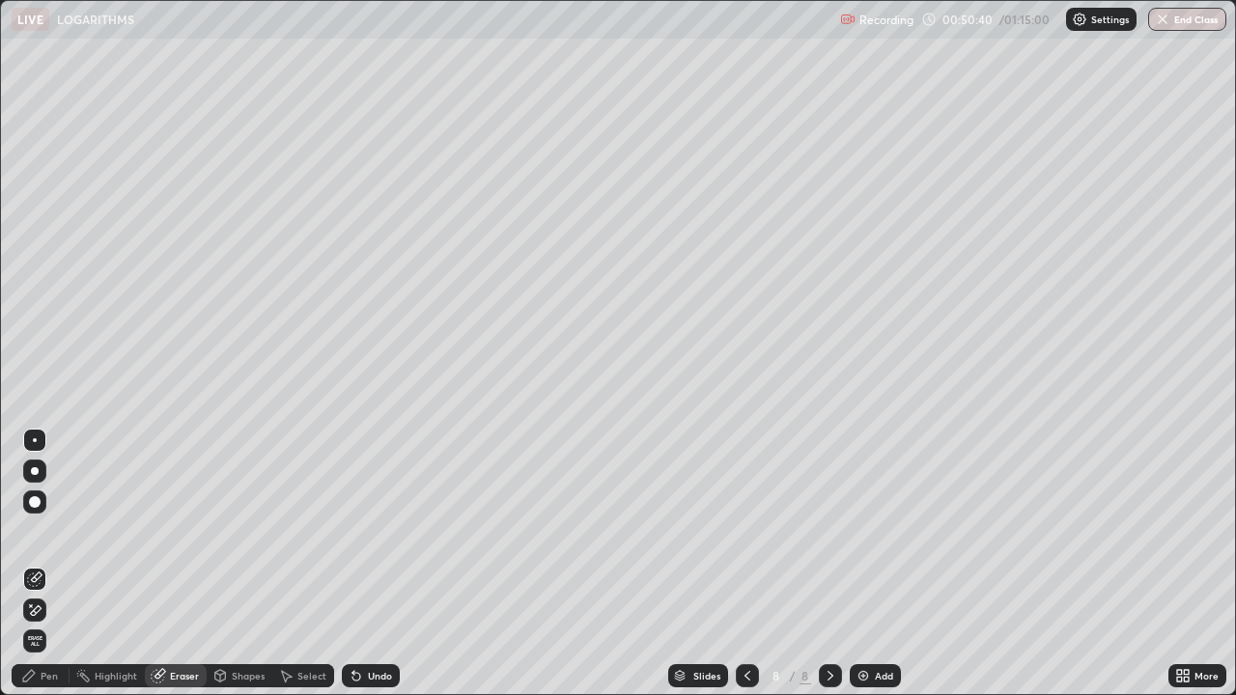
click at [52, 531] on div "Pen" at bounding box center [41, 676] width 58 height 23
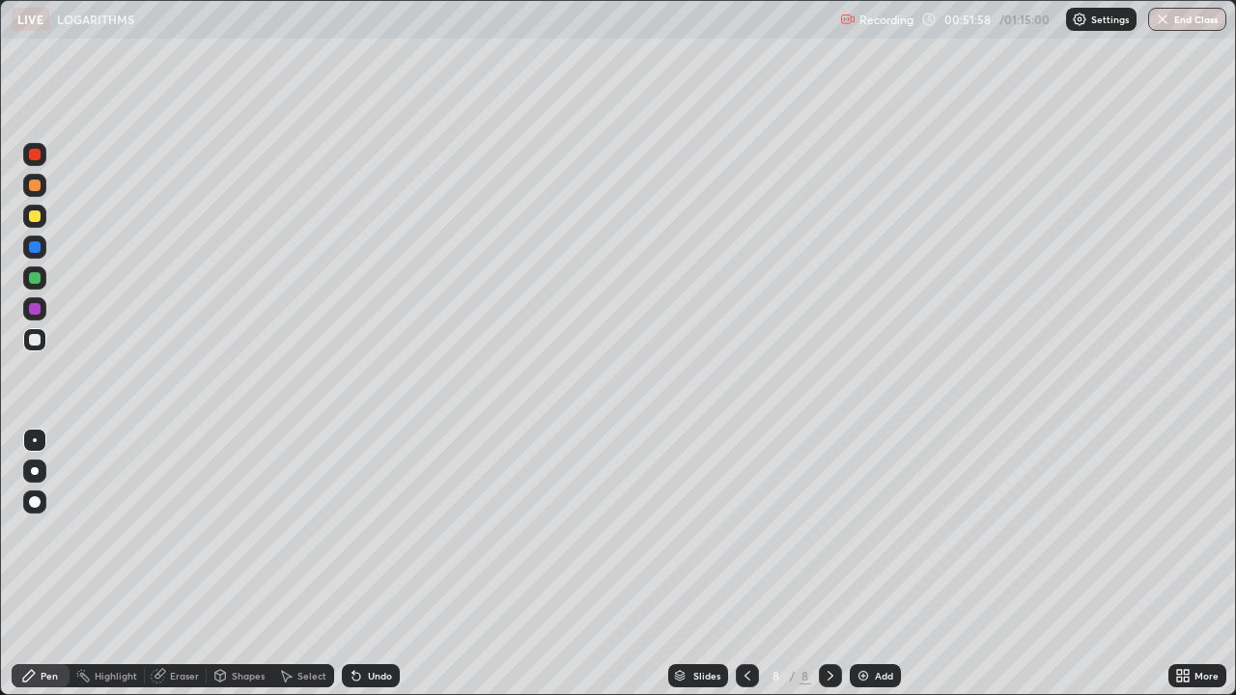
click at [40, 308] on div at bounding box center [35, 309] width 12 height 12
click at [43, 343] on div at bounding box center [34, 339] width 23 height 23
click at [1185, 30] on button "End Class" at bounding box center [1188, 19] width 76 height 23
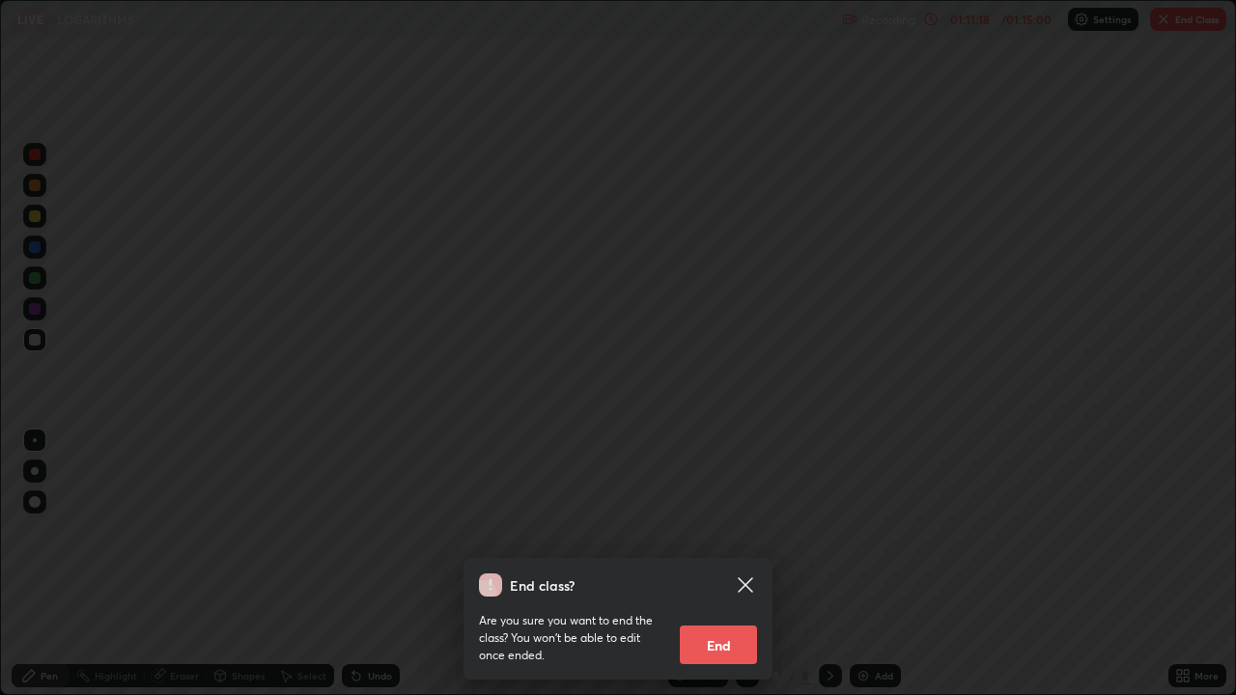
click at [720, 531] on button "End" at bounding box center [718, 645] width 77 height 39
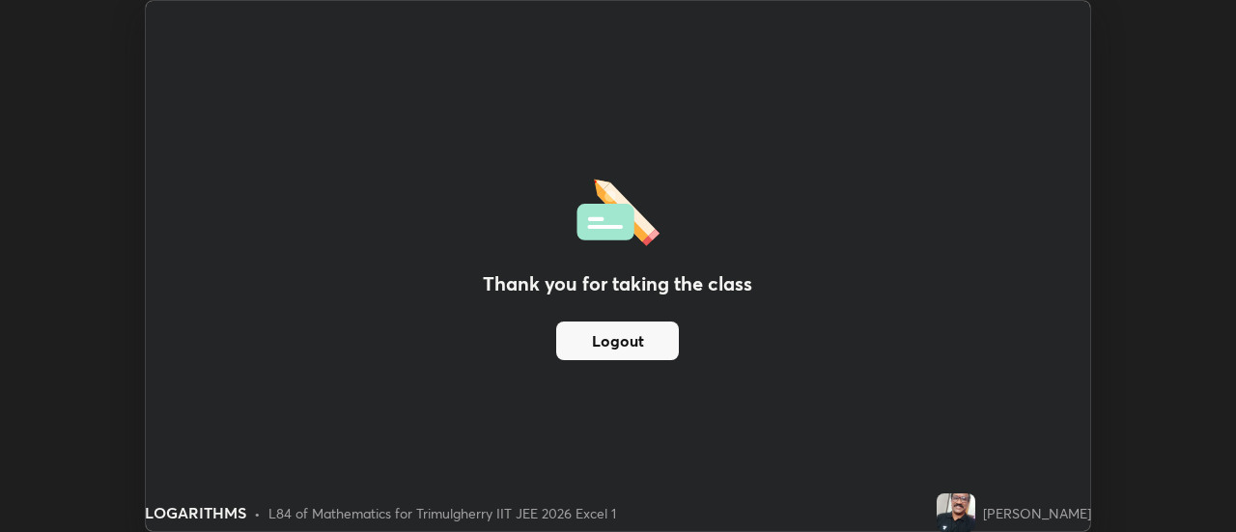
scroll to position [96055, 95351]
click at [650, 343] on button "Logout" at bounding box center [617, 341] width 123 height 39
click at [654, 345] on button "Logout" at bounding box center [617, 341] width 123 height 39
